Goal: Information Seeking & Learning: Find specific fact

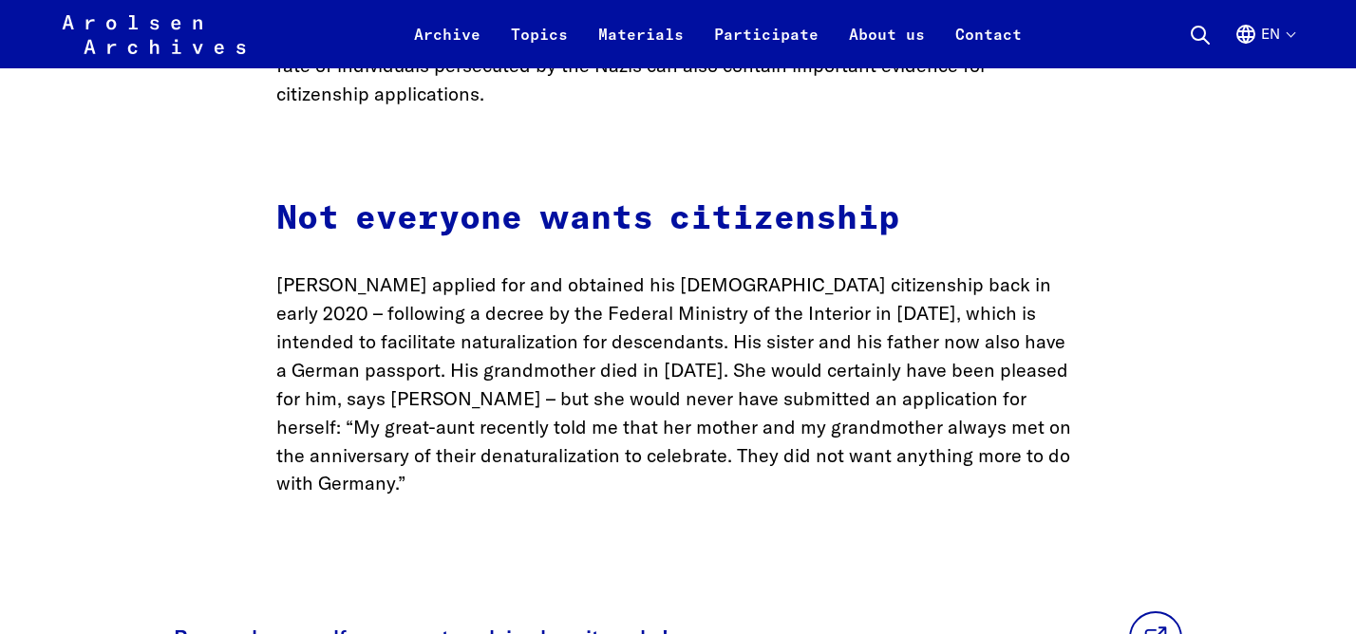
scroll to position [4028, 0]
click at [1129, 610] on link at bounding box center [1155, 636] width 53 height 53
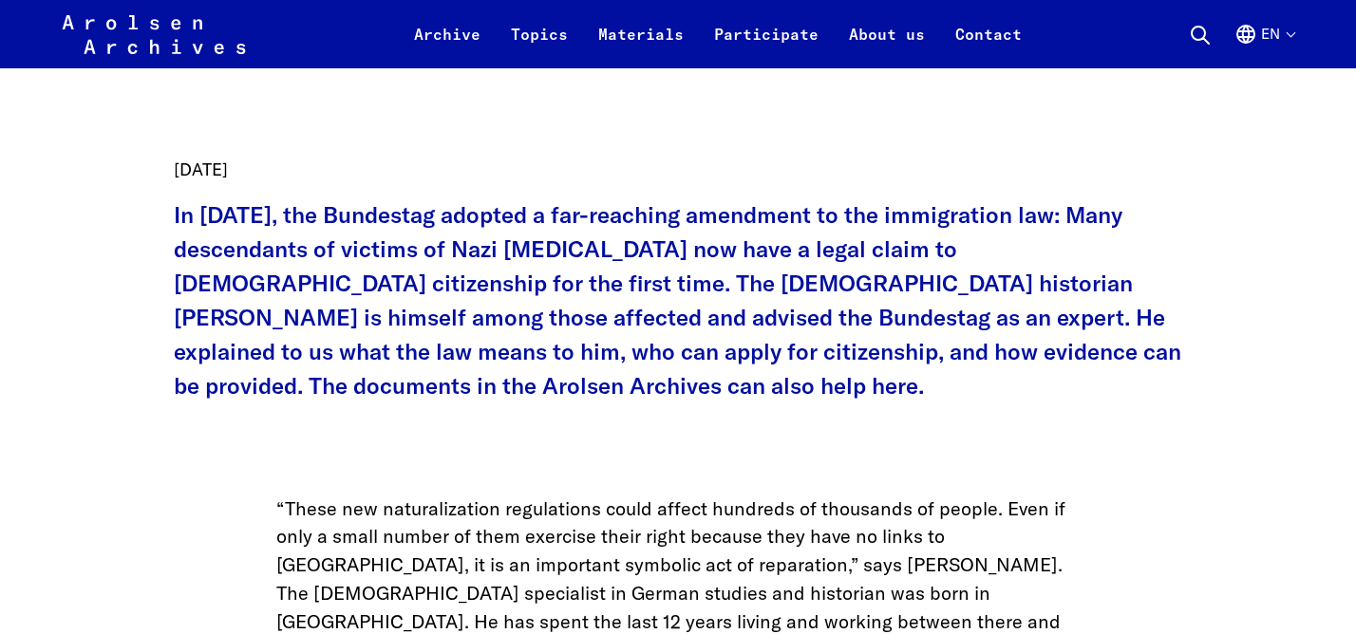
scroll to position [775, 0]
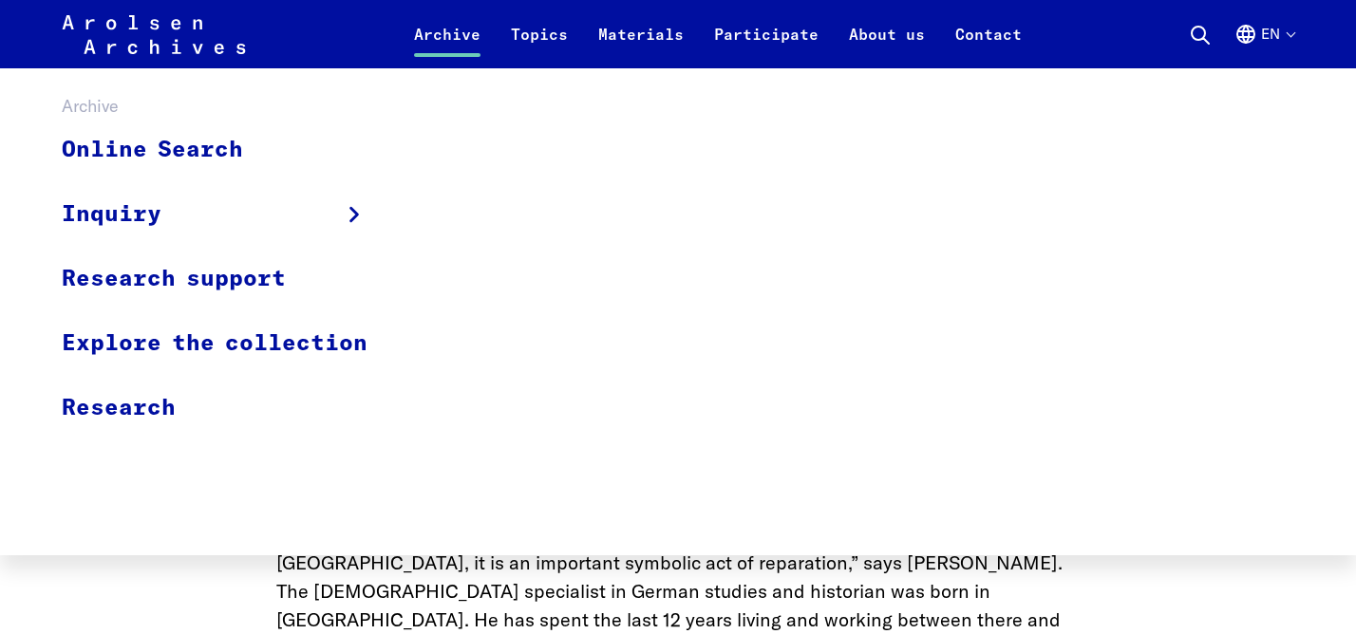
click at [452, 42] on link "Archive" at bounding box center [447, 46] width 97 height 46
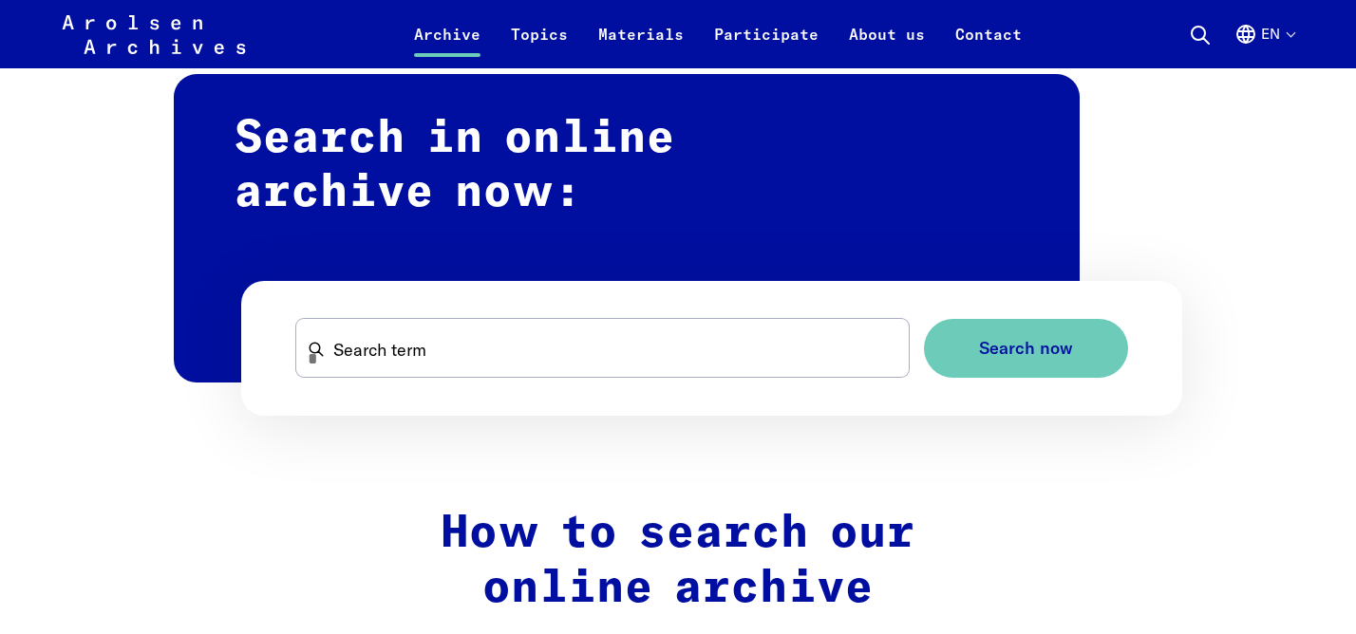
scroll to position [1163, 0]
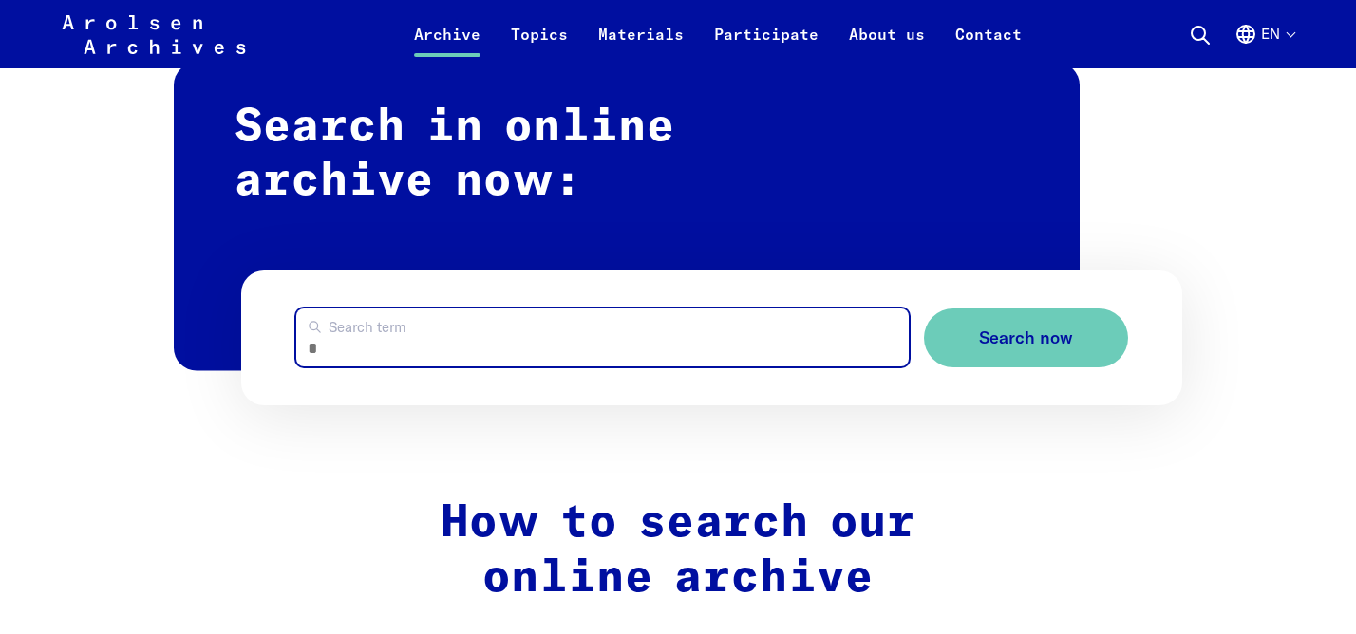
click at [375, 334] on input "Search term" at bounding box center [602, 338] width 612 height 58
type input "*********"
click at [924, 309] on button "Search now" at bounding box center [1026, 339] width 204 height 60
